Goal: Communication & Community: Answer question/provide support

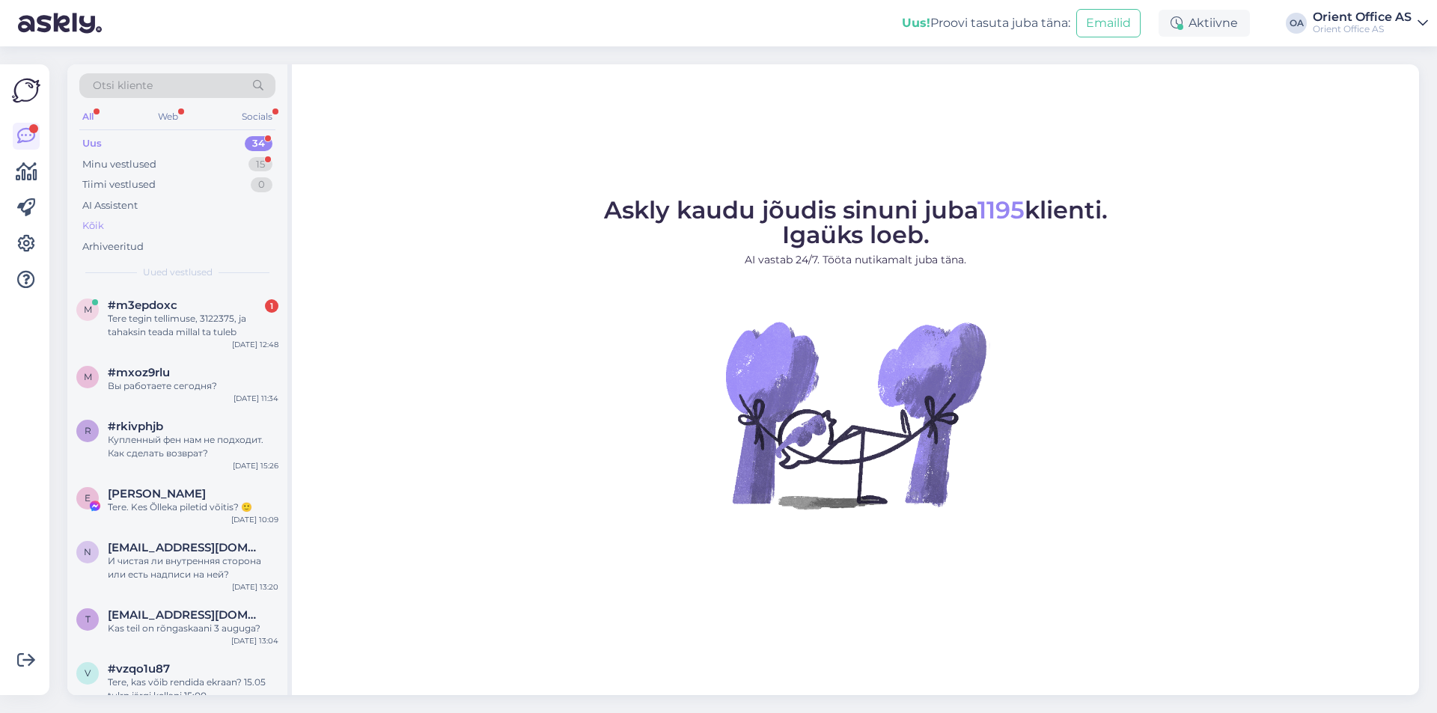
click at [129, 227] on div "Kõik" at bounding box center [177, 226] width 196 height 21
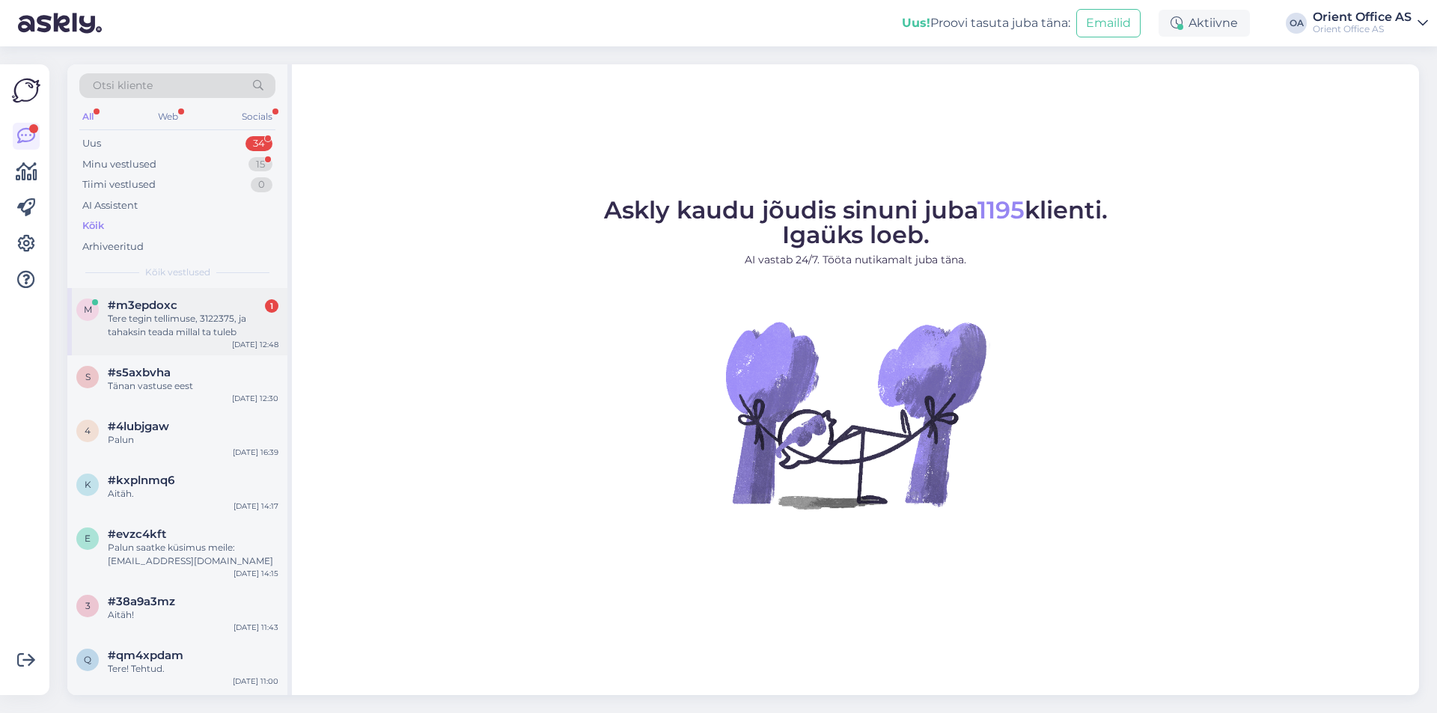
drag, startPoint x: 195, startPoint y: 317, endPoint x: 240, endPoint y: 334, distance: 49.1
click at [195, 317] on div "Tere tegin tellimuse, 3122375, ja tahaksin teada millal ta tuleb" at bounding box center [193, 325] width 171 height 27
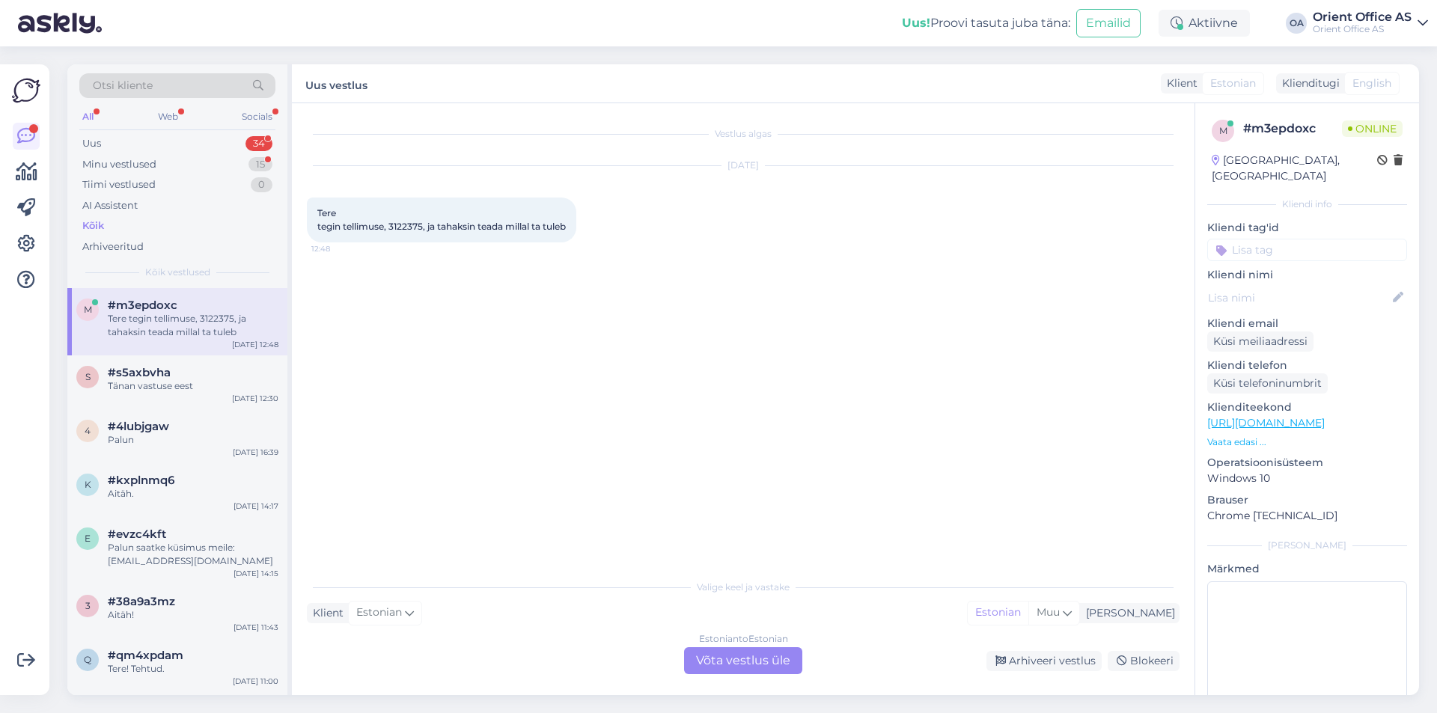
click at [707, 656] on div "Estonian to Estonian Võta vestlus üle" at bounding box center [743, 660] width 118 height 27
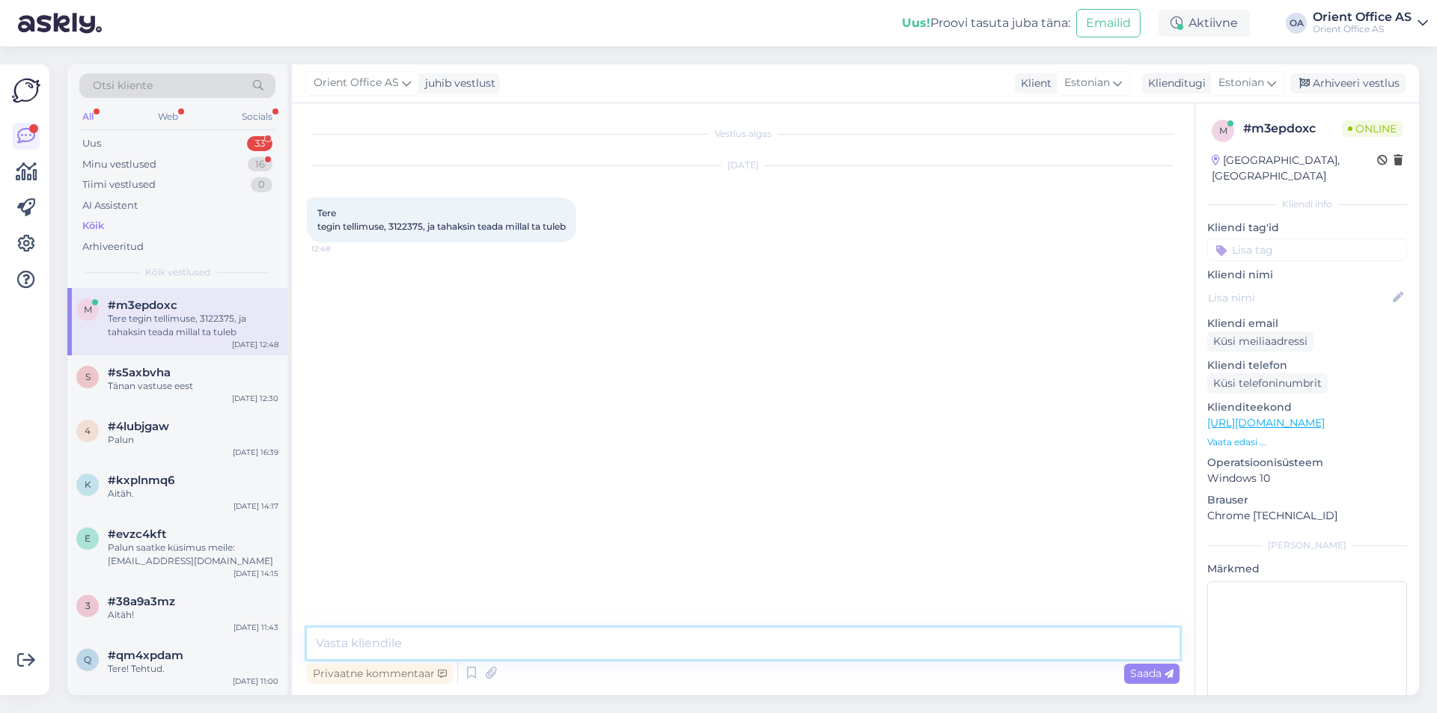
click at [680, 650] on textarea at bounding box center [743, 643] width 873 height 31
type textarea "Tere!"
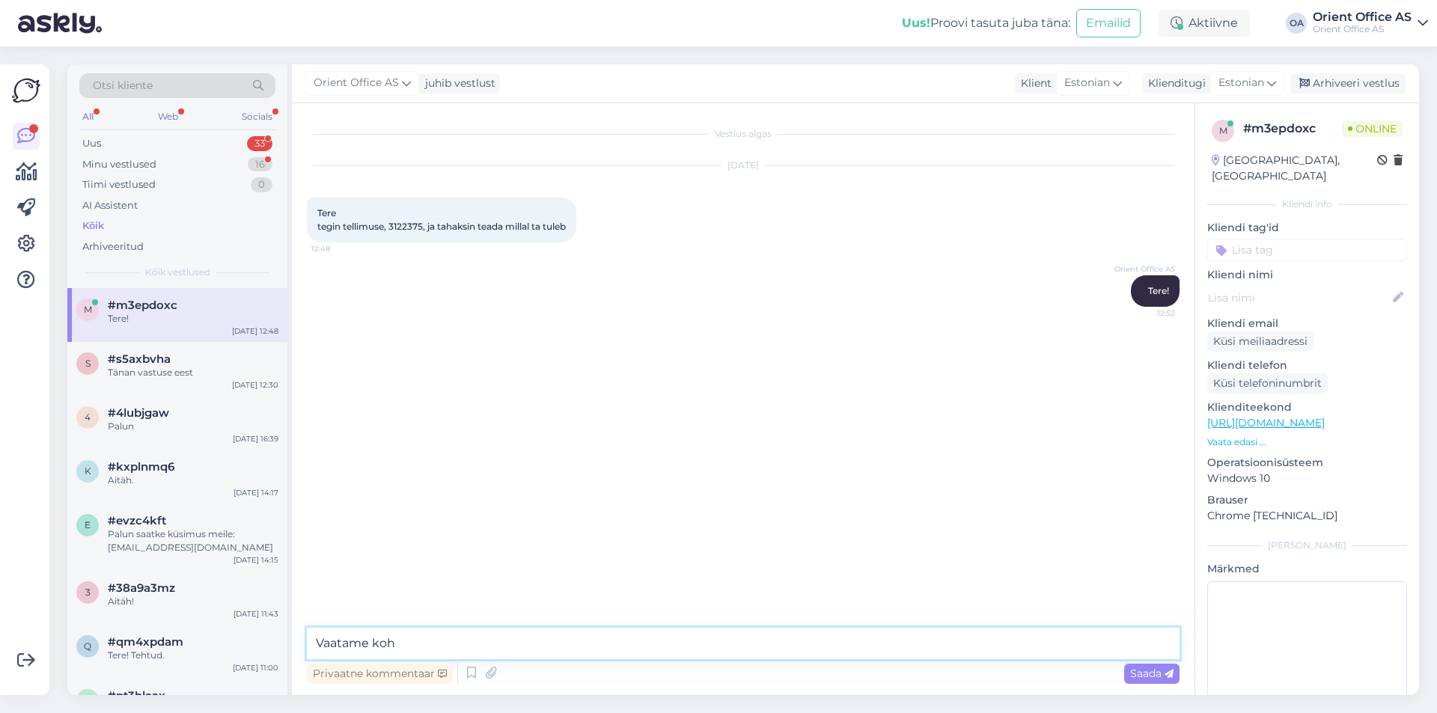
type textarea "Vaatame kohe"
click at [406, 224] on span "Tere tegin tellimuse, 3122375, ja tahaksin teada millal ta tuleb" at bounding box center [441, 219] width 248 height 25
drag, startPoint x: 406, startPoint y: 224, endPoint x: 420, endPoint y: 159, distance: 67.2
click at [406, 225] on span "Tere tegin tellimuse, 3122375, ja tahaksin teada millal ta tuleb" at bounding box center [441, 219] width 248 height 25
copy span "3122375"
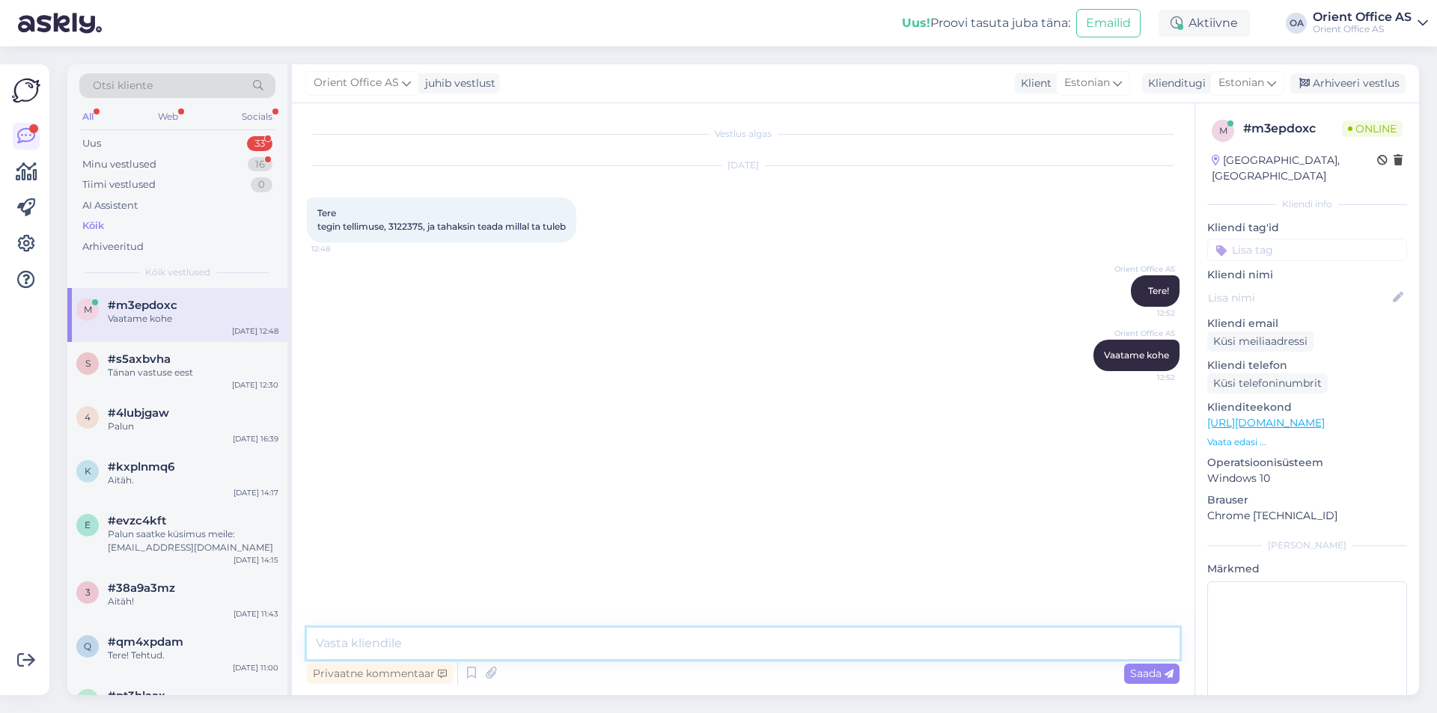
click at [397, 644] on textarea at bounding box center [743, 643] width 873 height 31
type textarea "Homme saabub [PERSON_NAME]"
click at [611, 645] on textarea at bounding box center [743, 643] width 873 height 31
paste textarea "Tekstiilipüstol [PERSON_NAME] Fine peenikese nõelaga"
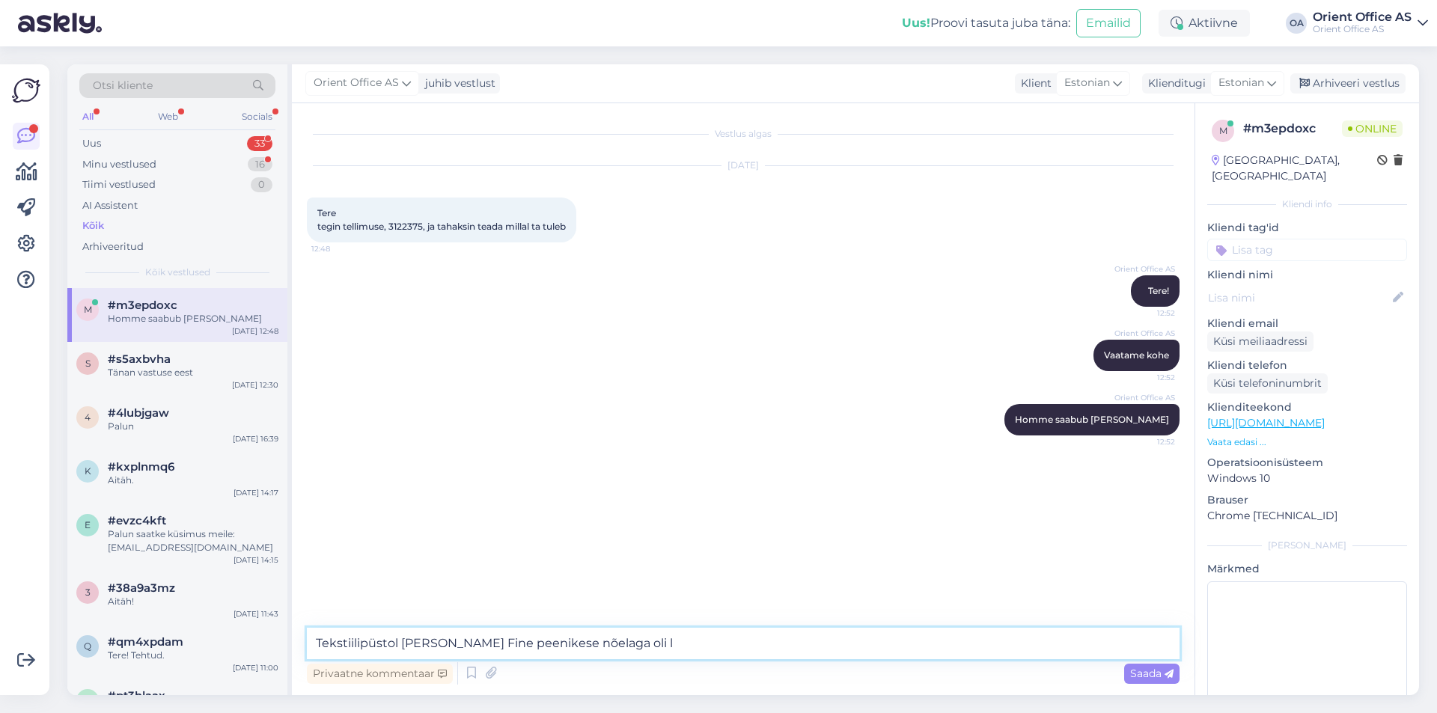
type textarea "Tekstiilipüstol [PERSON_NAME] Fine peenikese nõelaga oli la"
